Goal: Task Accomplishment & Management: Use online tool/utility

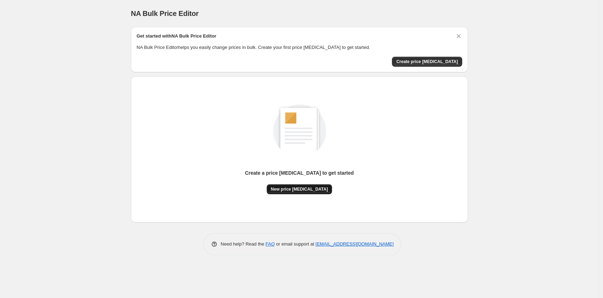
click at [305, 191] on span "New price change job" at bounding box center [299, 190] width 57 height 6
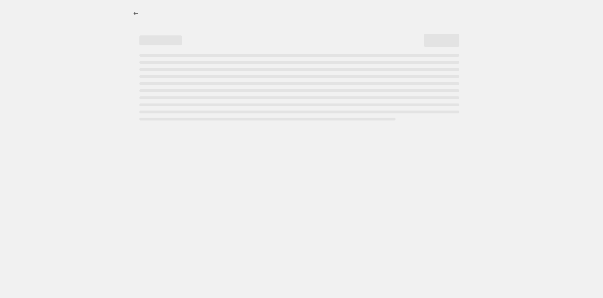
select select "percentage"
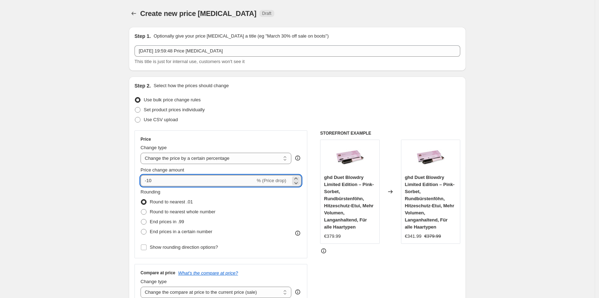
click at [172, 179] on input "-10" at bounding box center [198, 180] width 115 height 11
type input "-1"
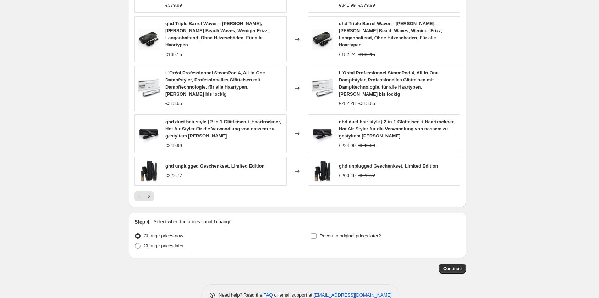
scroll to position [448, 0]
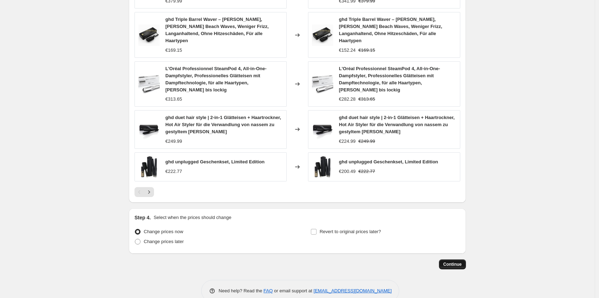
type input "-25"
click at [446, 262] on span "Continue" at bounding box center [452, 265] width 18 height 6
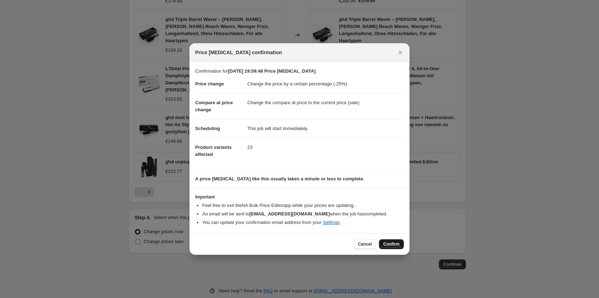
click at [390, 243] on span "Confirm" at bounding box center [391, 245] width 16 height 6
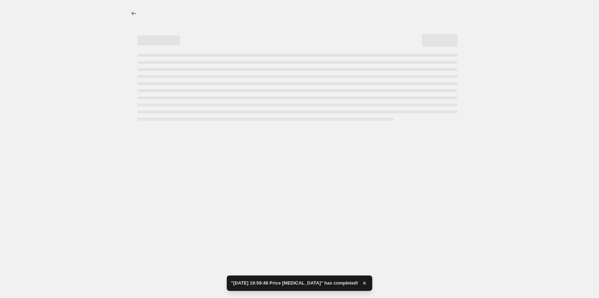
select select "percentage"
